Goal: Task Accomplishment & Management: Manage account settings

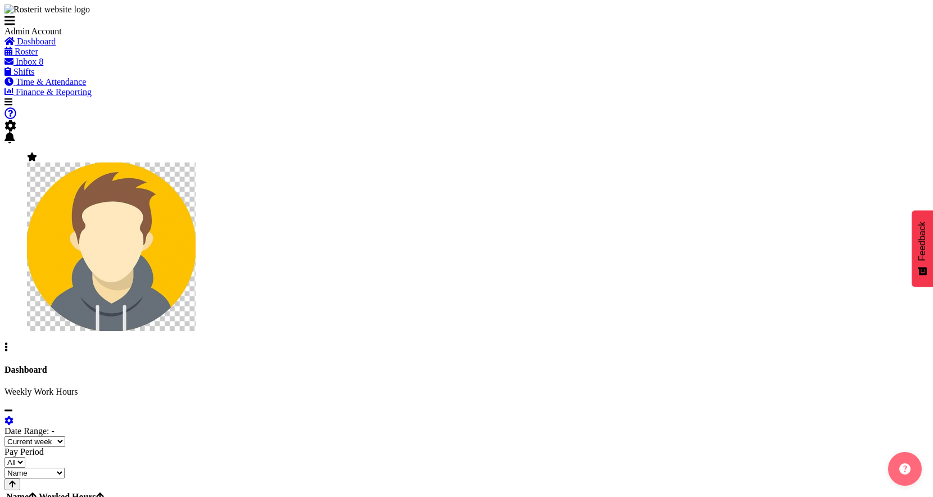
click at [38, 56] on span "Roster" at bounding box center [27, 52] width 24 height 10
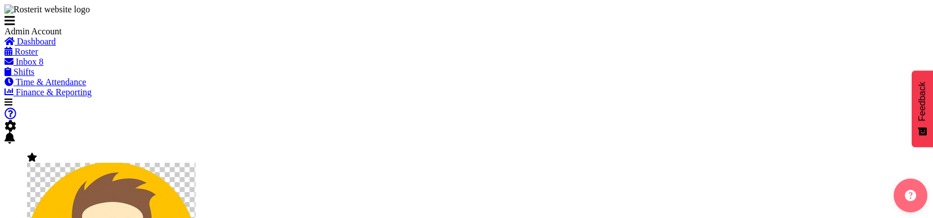
click at [37, 152] on span at bounding box center [32, 157] width 10 height 10
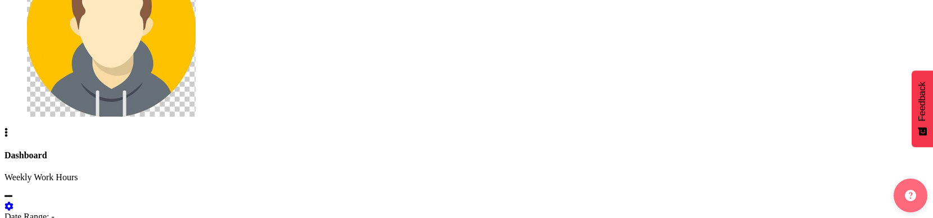
scroll to position [62, 0]
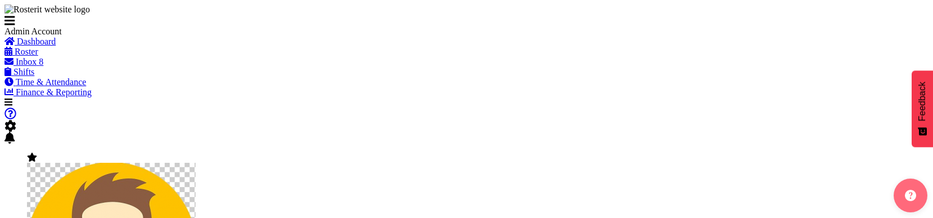
scroll to position [105, 0]
